Goal: Information Seeking & Learning: Learn about a topic

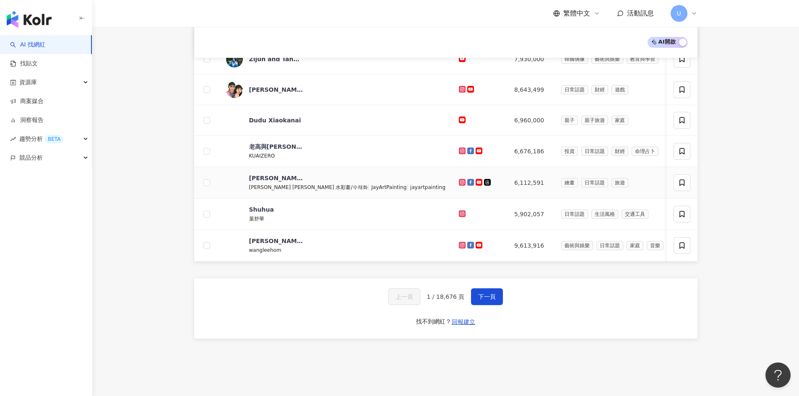
scroll to position [213, 0]
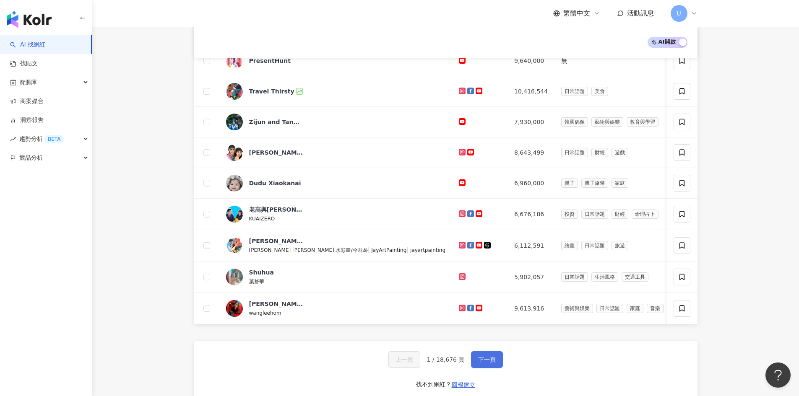
click at [478, 363] on span "下一頁" at bounding box center [487, 359] width 18 height 7
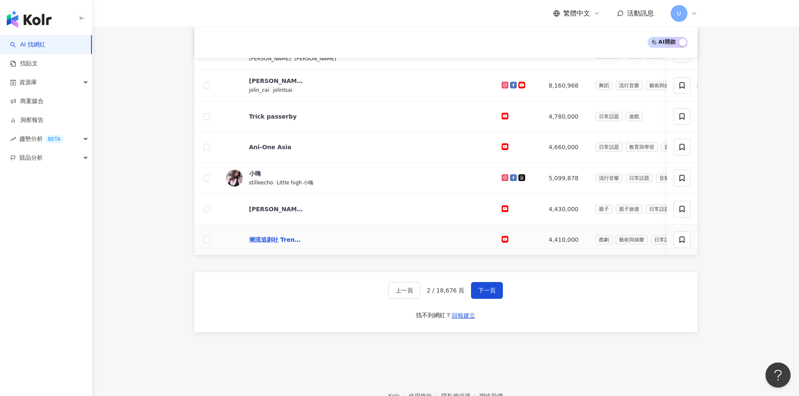
scroll to position [297, 0]
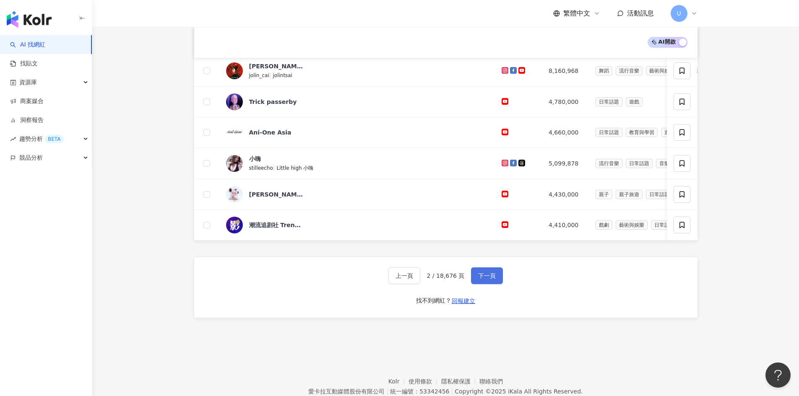
click at [488, 279] on span "下一頁" at bounding box center [487, 276] width 18 height 7
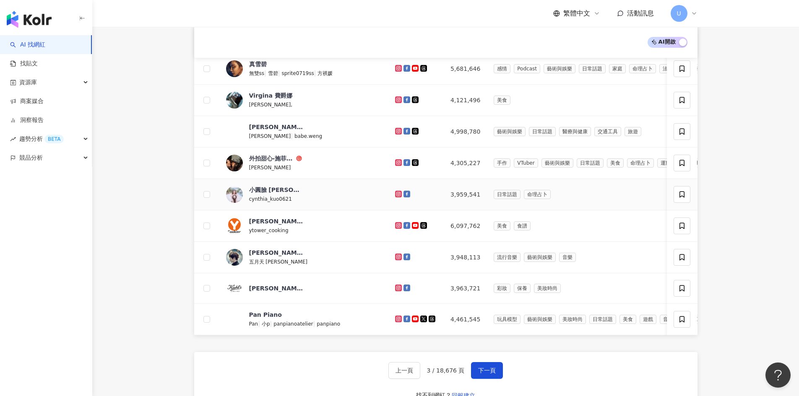
scroll to position [252, 0]
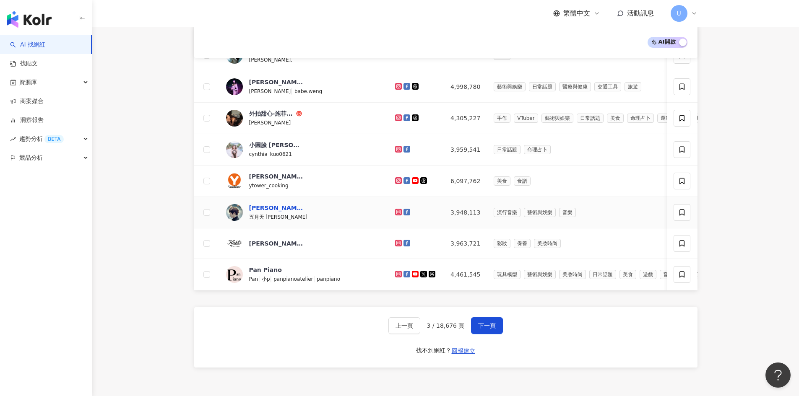
click at [251, 210] on div "阿信" at bounding box center [276, 208] width 55 height 8
click at [275, 245] on div "[PERSON_NAME] 契爾氏台灣 Since [DATE]" at bounding box center [276, 243] width 55 height 8
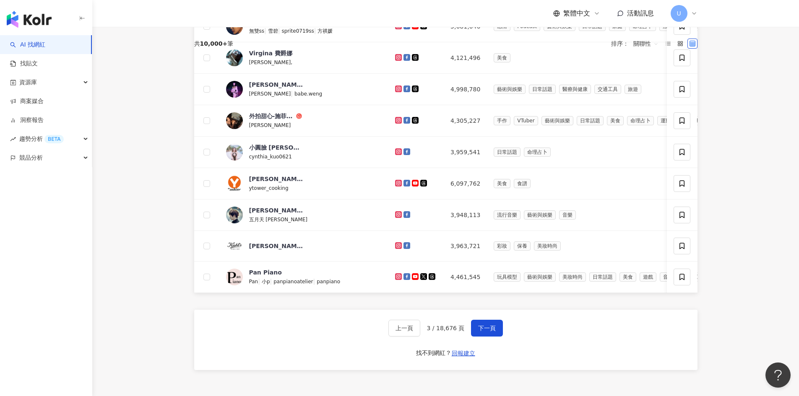
scroll to position [50, 0]
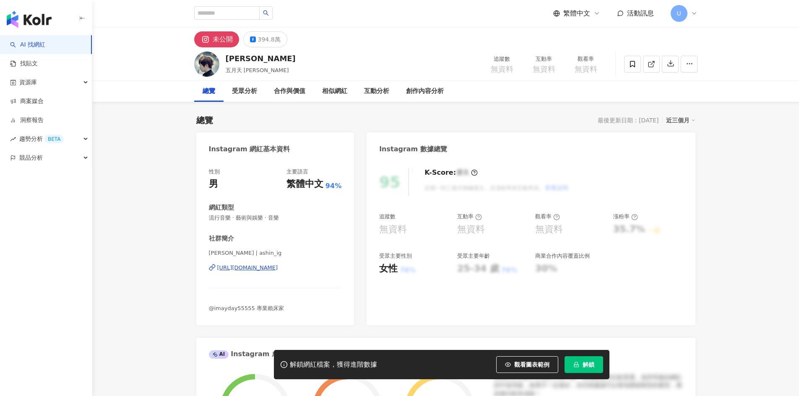
click at [592, 364] on span "解鎖" at bounding box center [588, 364] width 12 height 7
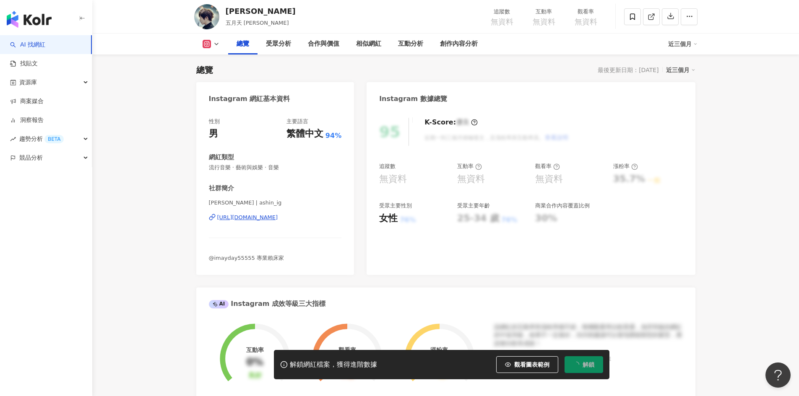
scroll to position [42, 0]
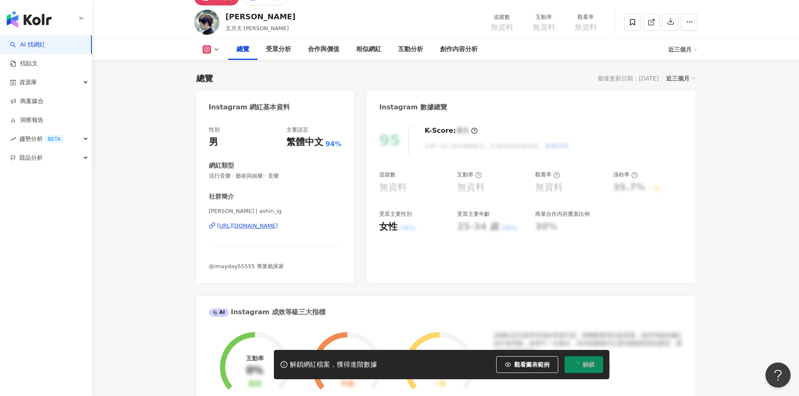
drag, startPoint x: 427, startPoint y: 148, endPoint x: 452, endPoint y: 148, distance: 25.6
click at [439, 148] on div "K-Score : 優良 近期一到三個月積極發文，且漲粉率與互動率高。 查看說明" at bounding box center [492, 140] width 153 height 28
click at [546, 147] on div "K-Score : 優良 近期一到三個月積極發文，且漲粉率與互動率高。 查看說明" at bounding box center [492, 140] width 153 height 28
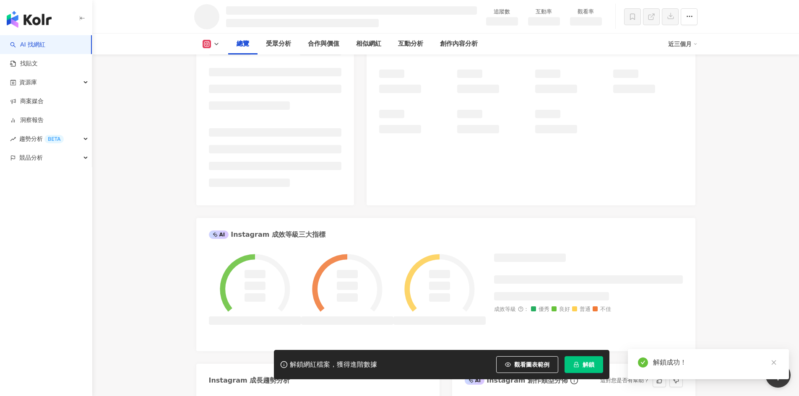
scroll to position [84, 0]
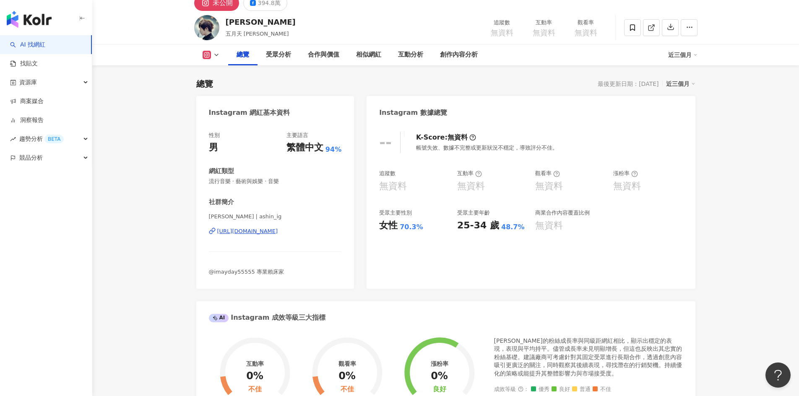
scroll to position [5, 0]
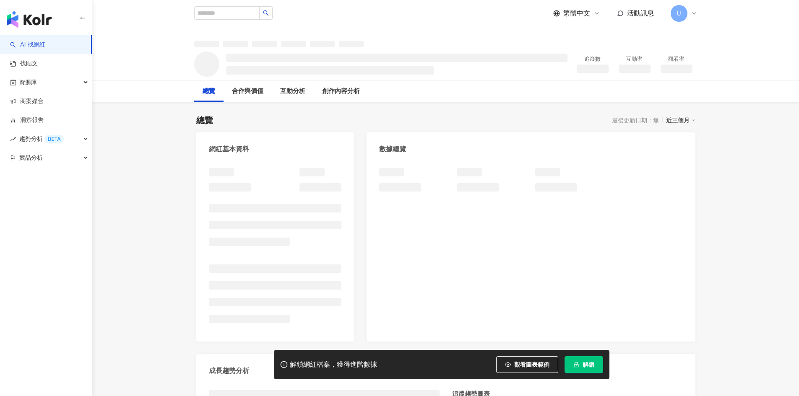
click at [586, 11] on span "繁體中文" at bounding box center [576, 13] width 27 height 9
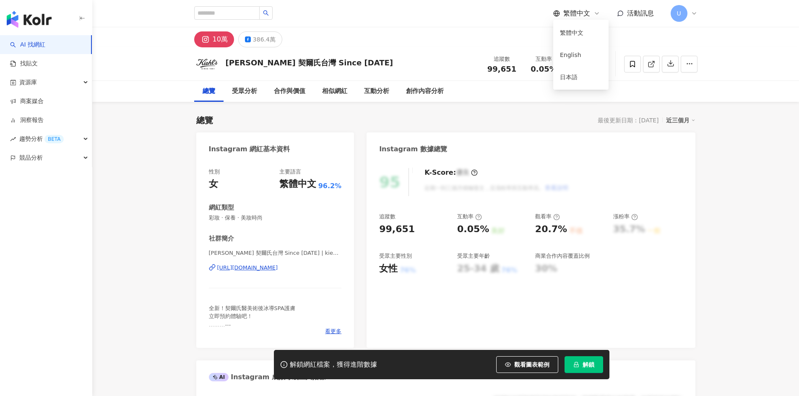
click at [576, 12] on span "繁體中文" at bounding box center [576, 13] width 27 height 9
click at [569, 49] on div "[PERSON_NAME] 契爾氏台灣 Since [DATE] 追蹤數 99,651 互動率 0.05% 觀看率 20.7%" at bounding box center [445, 63] width 537 height 33
click at [568, 54] on div "追蹤數 99,651 互動率 0.05% 觀看率 20.7%" at bounding box center [544, 64] width 126 height 25
click at [577, 14] on span "繁體中文" at bounding box center [576, 13] width 27 height 9
click at [571, 55] on div "English" at bounding box center [581, 54] width 42 height 15
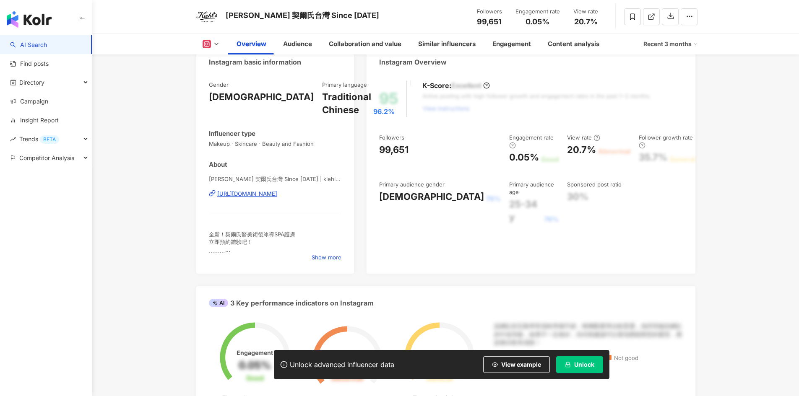
scroll to position [42, 0]
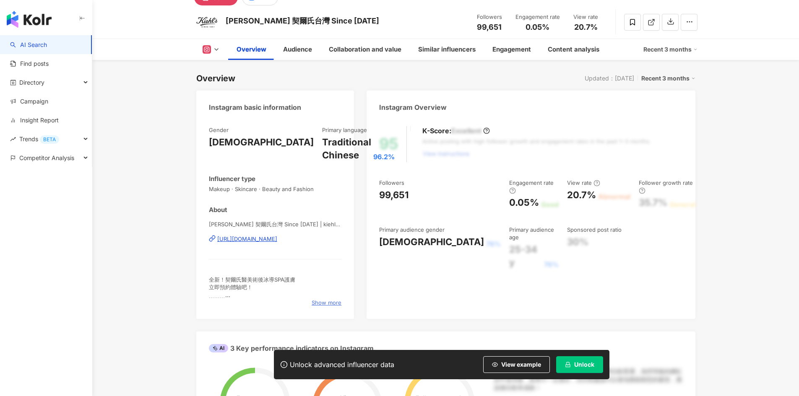
click at [314, 302] on span "Show more" at bounding box center [327, 303] width 30 height 8
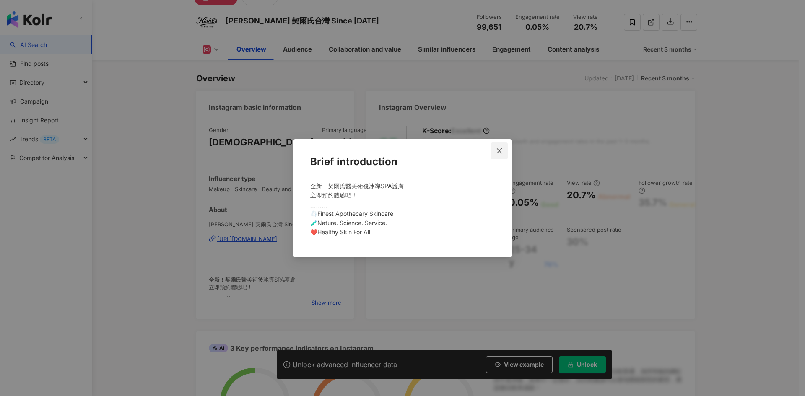
click at [504, 153] on span "Close" at bounding box center [499, 151] width 17 height 7
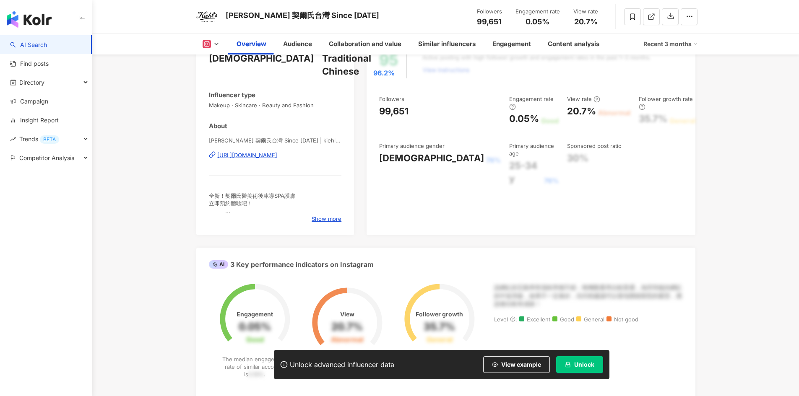
scroll to position [210, 0]
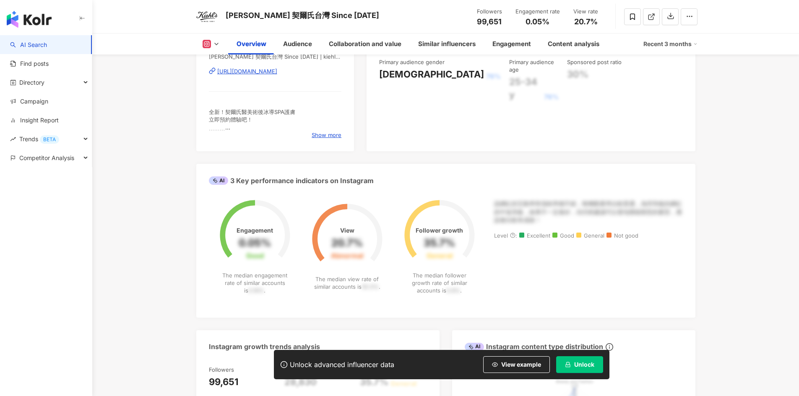
click at [494, 180] on div "AI 3 Key performance indicators on Instagram" at bounding box center [445, 177] width 499 height 27
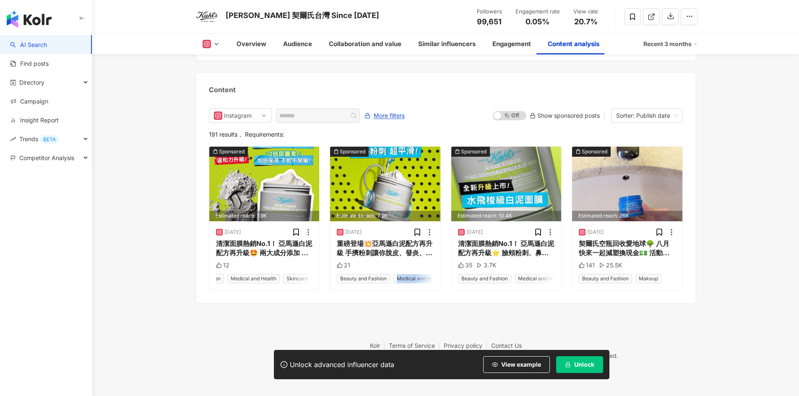
scroll to position [0, 45]
drag, startPoint x: 393, startPoint y: 276, endPoint x: 375, endPoint y: 284, distance: 19.3
click at [375, 283] on div "Beauty and Fashion Medical and Health Skincare" at bounding box center [385, 278] width 97 height 9
click at [387, 302] on div "Instagram More filters On Off Show sponsored posts Sorter: Publish date 191 res…" at bounding box center [445, 201] width 499 height 203
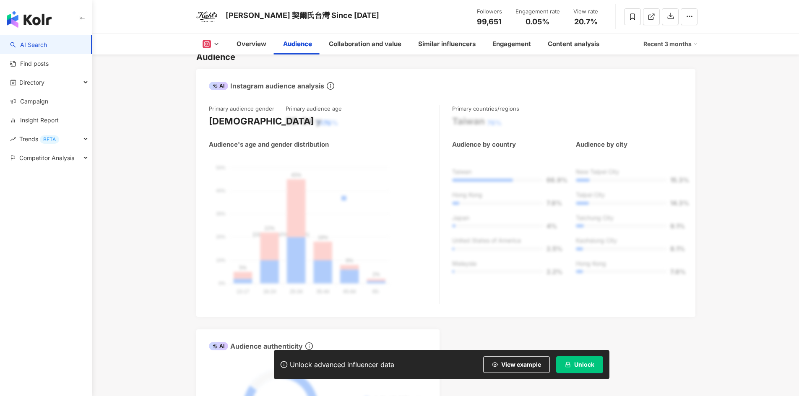
scroll to position [755, 0]
click at [442, 43] on div "Similar influencers" at bounding box center [446, 44] width 57 height 10
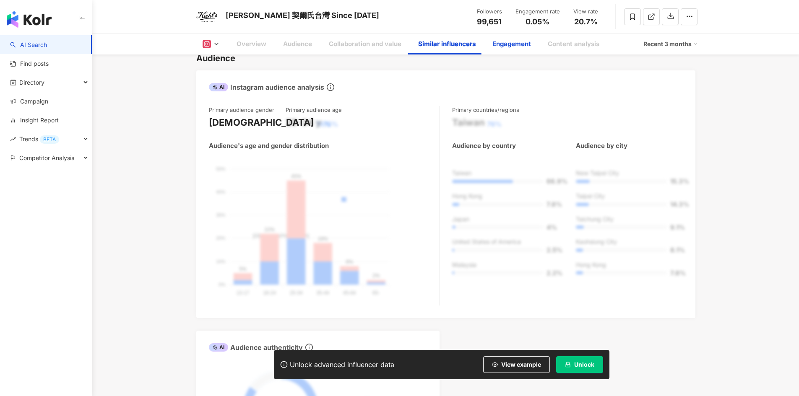
scroll to position [1419, 0]
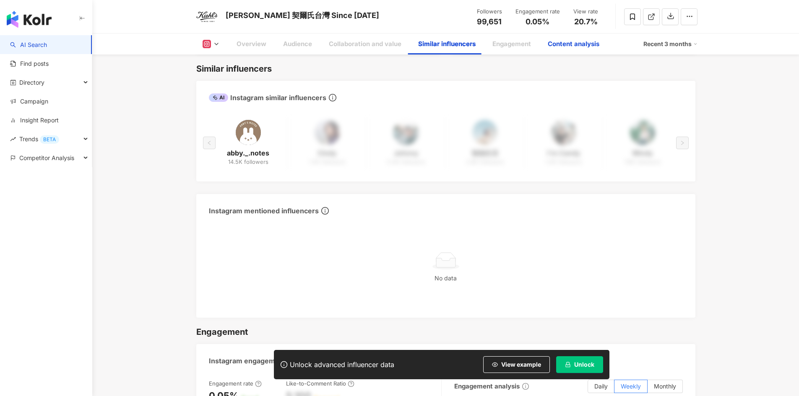
click at [495, 45] on div "Engagement" at bounding box center [511, 44] width 39 height 10
click at [666, 44] on div "Recent 3 months" at bounding box center [670, 43] width 54 height 13
click at [731, 49] on div "Overview Audience Collaboration and value Similar influencers Engagement Conten…" at bounding box center [445, 44] width 707 height 21
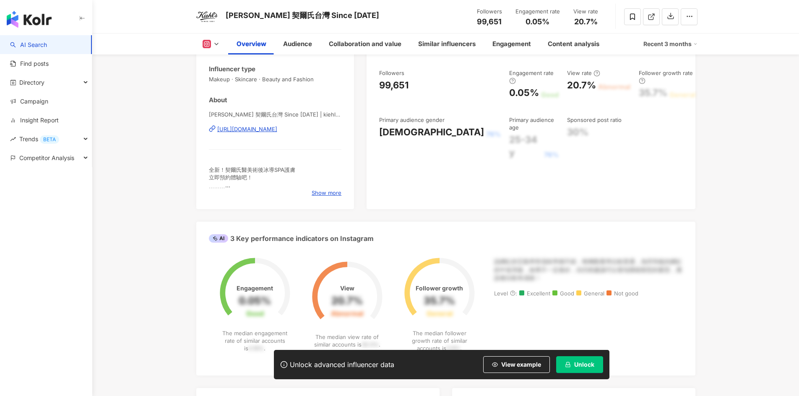
scroll to position [35, 0]
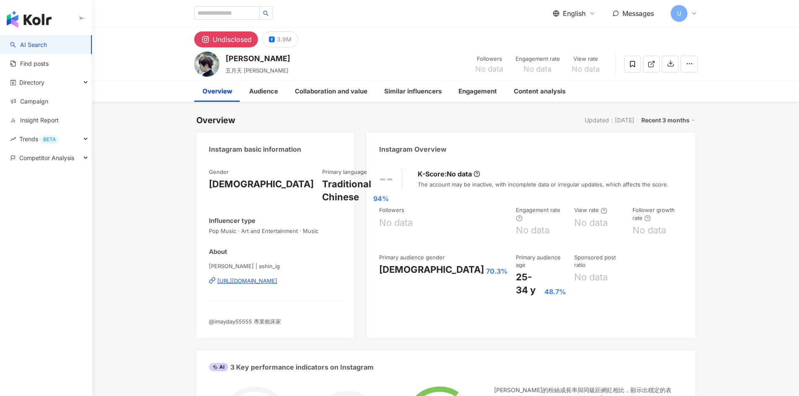
click at [568, 13] on span "English" at bounding box center [574, 13] width 23 height 9
click at [576, 33] on div "繁體中文" at bounding box center [578, 32] width 42 height 15
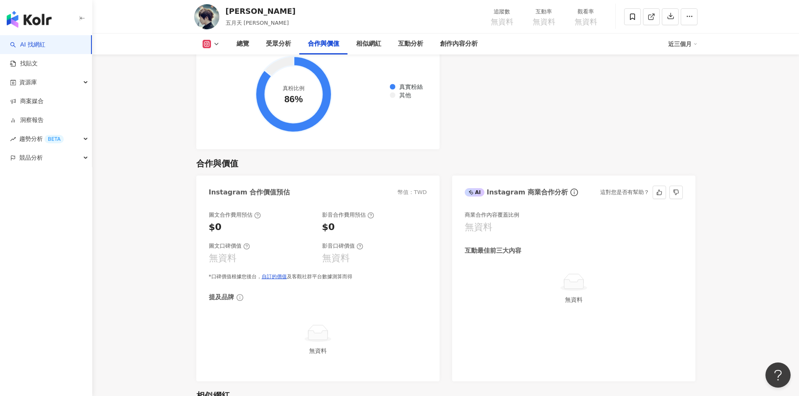
scroll to position [881, 0]
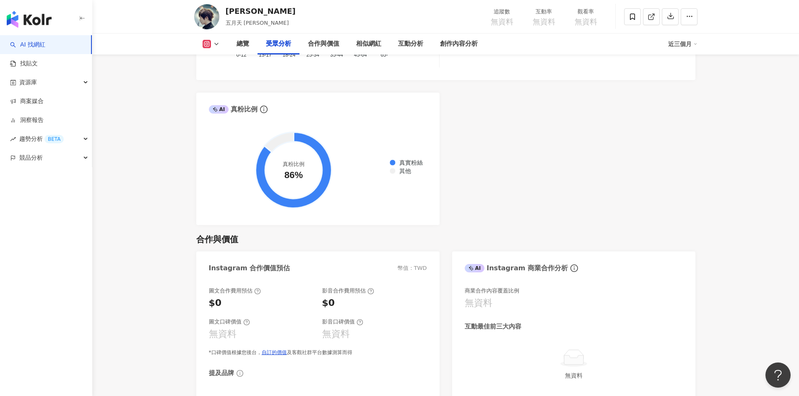
drag, startPoint x: 663, startPoint y: 40, endPoint x: 679, endPoint y: 44, distance: 16.9
click at [665, 41] on div "總覽 受眾分析 合作與價值 相似網紅 互動分析 創作內容分析" at bounding box center [448, 44] width 440 height 21
click at [679, 44] on div "近三個月" at bounding box center [682, 43] width 29 height 13
click at [678, 78] on link "近六個月" at bounding box center [686, 79] width 23 height 9
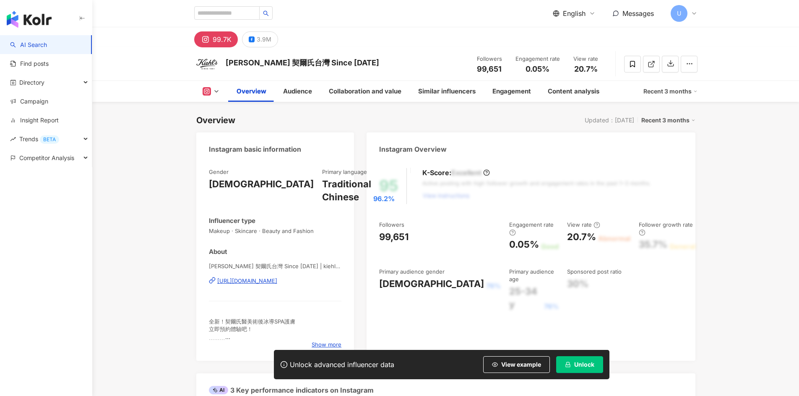
click at [583, 15] on span "English" at bounding box center [574, 13] width 23 height 9
click at [573, 39] on div "繁體中文" at bounding box center [578, 32] width 42 height 15
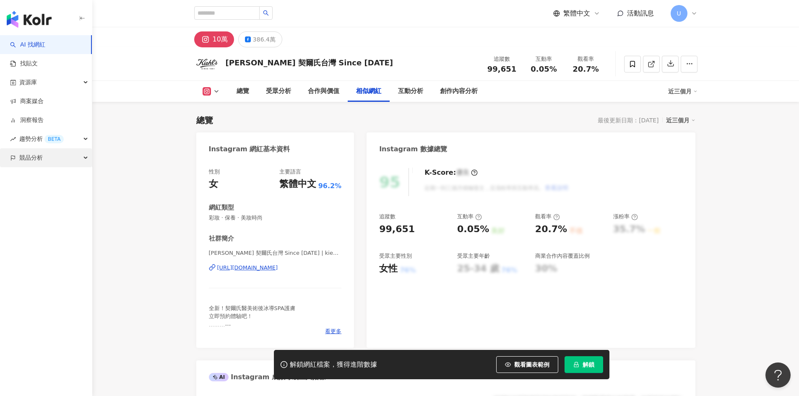
scroll to position [1374, 0]
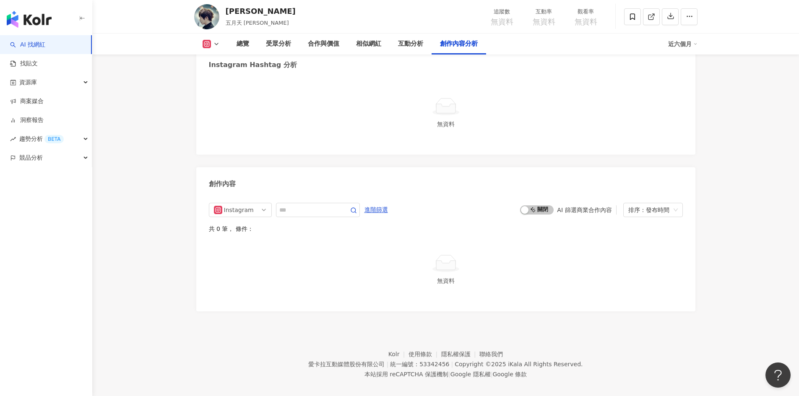
scroll to position [1902, 0]
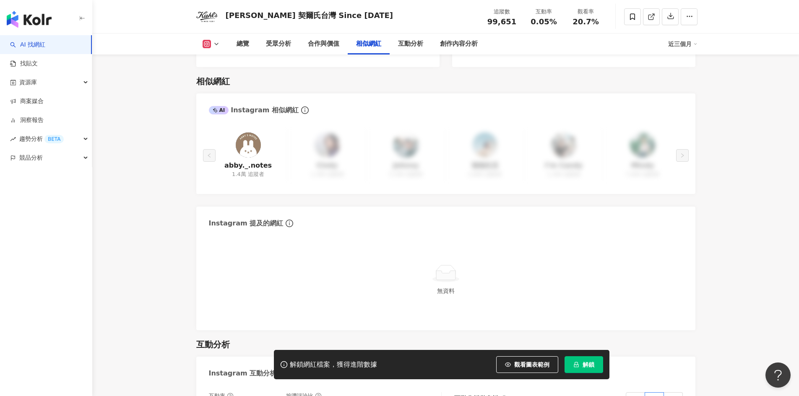
scroll to position [1374, 0]
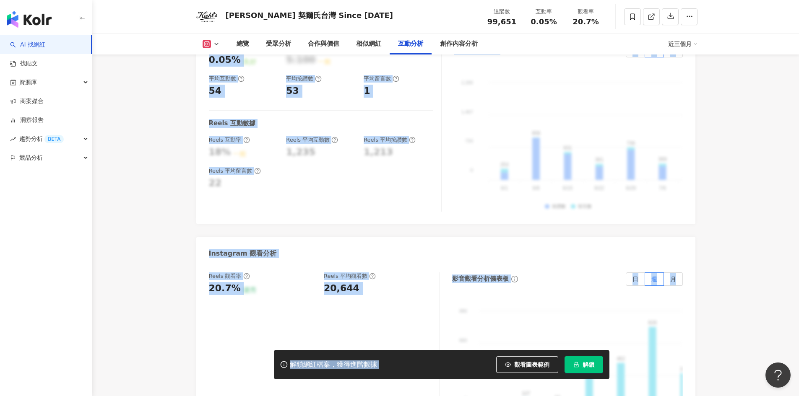
drag, startPoint x: 249, startPoint y: 335, endPoint x: 468, endPoint y: 385, distance: 225.1
click at [532, 395] on div "互動分析 Instagram 互動分析 互動率 0.05% 良好 按讚評論比 5:100 一般 平均互動數 54 平均按讚數 53 平均留言數 1 Reels…" at bounding box center [445, 349] width 499 height 735
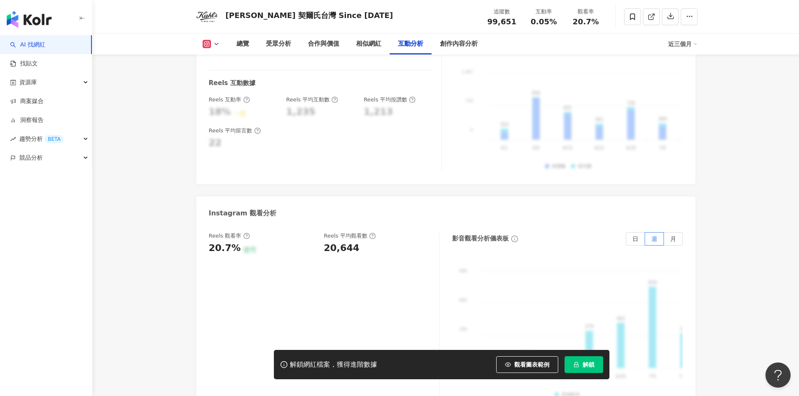
scroll to position [1772, 0]
